Goal: Transaction & Acquisition: Purchase product/service

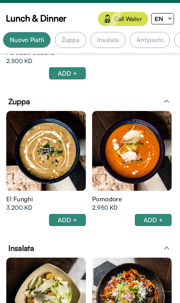
scroll to position [645, 0]
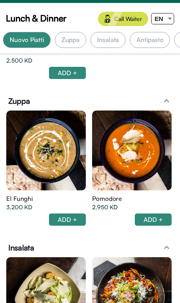
click at [53, 144] on div at bounding box center [46, 150] width 80 height 80
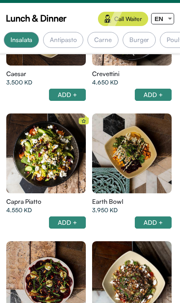
scroll to position [0, 137]
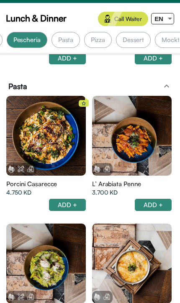
click at [121, 135] on div at bounding box center [132, 136] width 80 height 80
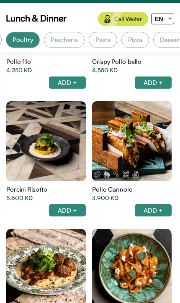
click at [152, 147] on div at bounding box center [132, 141] width 80 height 80
click at [165, 13] on div "EN" at bounding box center [159, 18] width 15 height 10
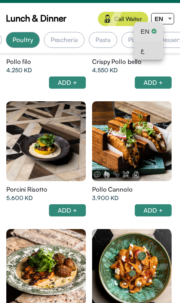
click at [148, 54] on div "ع" at bounding box center [149, 50] width 16 height 19
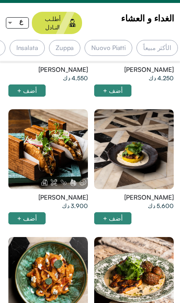
click at [47, 131] on div at bounding box center [48, 149] width 80 height 80
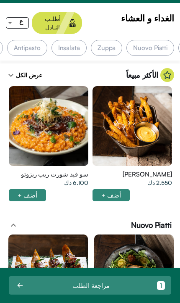
click at [124, 191] on div "أضف +" at bounding box center [111, 195] width 37 height 12
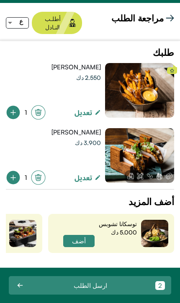
click at [174, 14] on img at bounding box center [170, 18] width 8 height 8
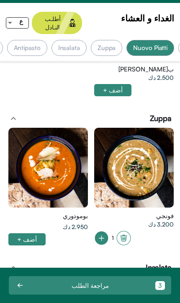
click at [158, 159] on div at bounding box center [134, 168] width 80 height 80
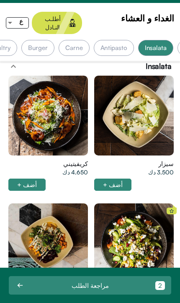
click at [159, 131] on div at bounding box center [134, 116] width 80 height 80
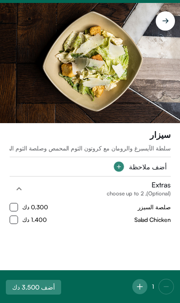
click at [12, 226] on div "سيزار سلطة الآيسبرغ والرومان مع كروتون الثوم المحمص وصلصة الثوم المشوي. أضف ملا…" at bounding box center [90, 196] width 180 height 147
click at [14, 222] on input "checkbox" at bounding box center [14, 219] width 8 height 8
checkbox input "true"
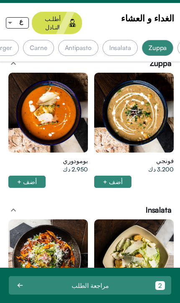
click at [157, 131] on div at bounding box center [134, 113] width 80 height 80
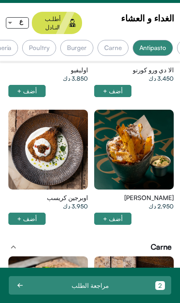
click at [154, 143] on div at bounding box center [134, 150] width 80 height 80
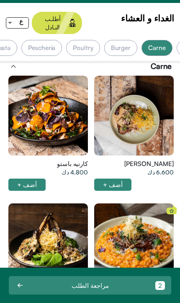
click at [35, 107] on div at bounding box center [48, 116] width 80 height 80
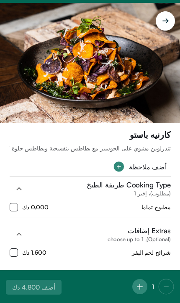
click at [17, 205] on input "checkbox" at bounding box center [14, 207] width 8 height 8
checkbox input "true"
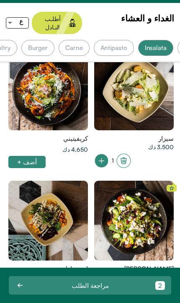
scroll to position [878, 0]
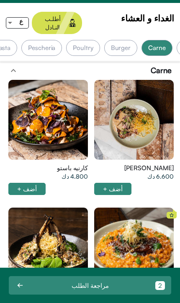
click at [43, 133] on div at bounding box center [48, 120] width 80 height 80
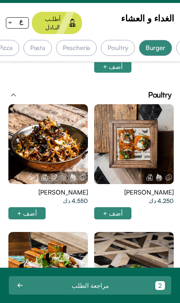
click at [155, 120] on div at bounding box center [134, 144] width 80 height 80
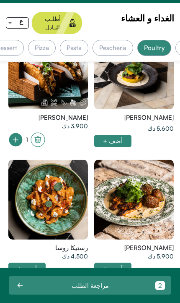
scroll to position [3009, 0]
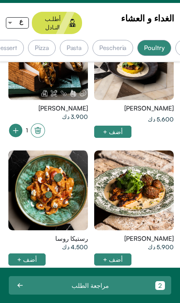
click at [53, 171] on div at bounding box center [48, 190] width 80 height 80
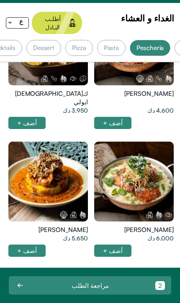
scroll to position [3326, 0]
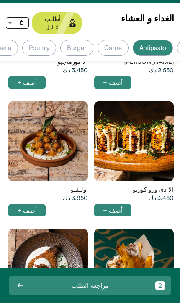
click at [37, 133] on div at bounding box center [48, 141] width 80 height 80
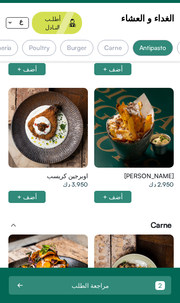
click at [25, 128] on div at bounding box center [48, 128] width 80 height 80
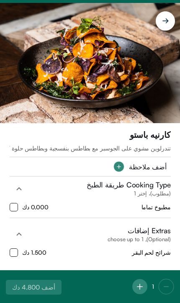
click at [10, 210] on input "checkbox" at bounding box center [14, 207] width 8 height 8
checkbox input "true"
click at [42, 279] on button "أضف 4.800 دك" at bounding box center [34, 286] width 56 height 15
